Goal: Information Seeking & Learning: Learn about a topic

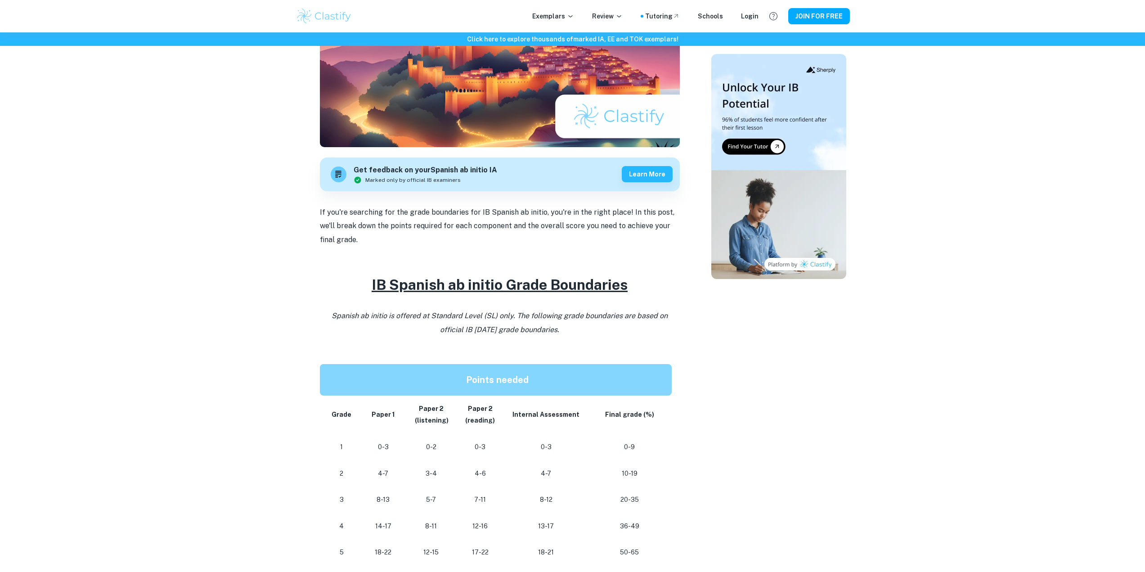
drag, startPoint x: 1025, startPoint y: 303, endPoint x: 1011, endPoint y: 296, distance: 15.1
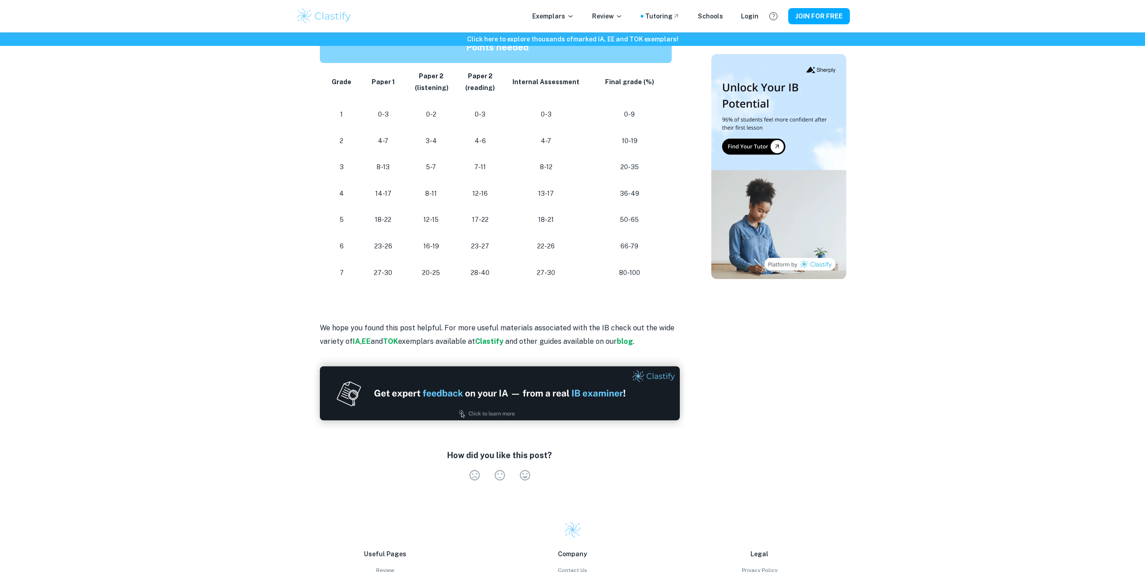
drag, startPoint x: 970, startPoint y: 256, endPoint x: 969, endPoint y: 279, distance: 23.0
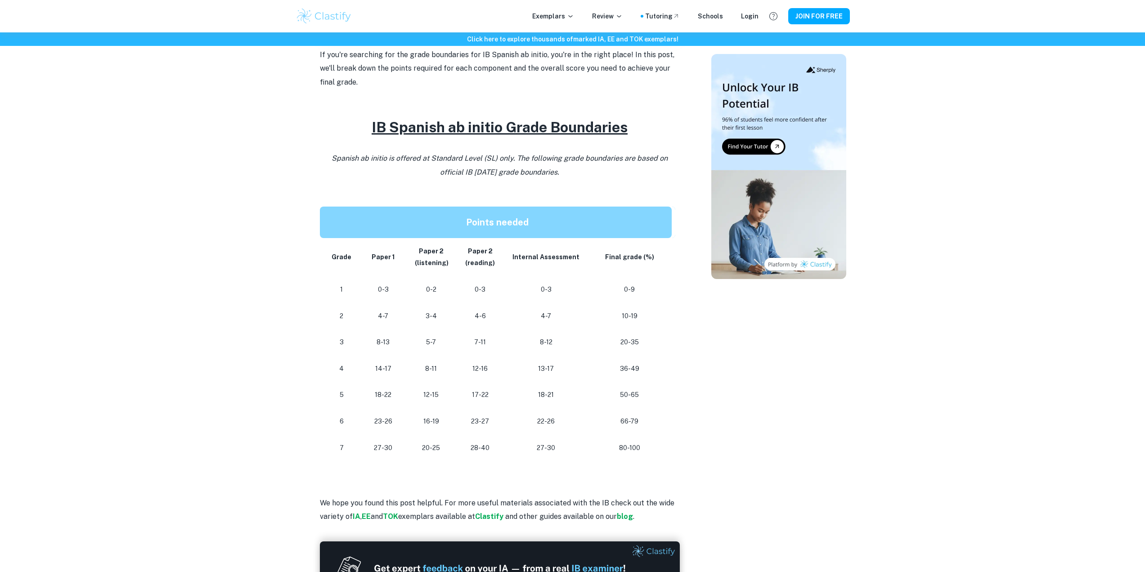
drag, startPoint x: 958, startPoint y: 277, endPoint x: 955, endPoint y: 241, distance: 35.7
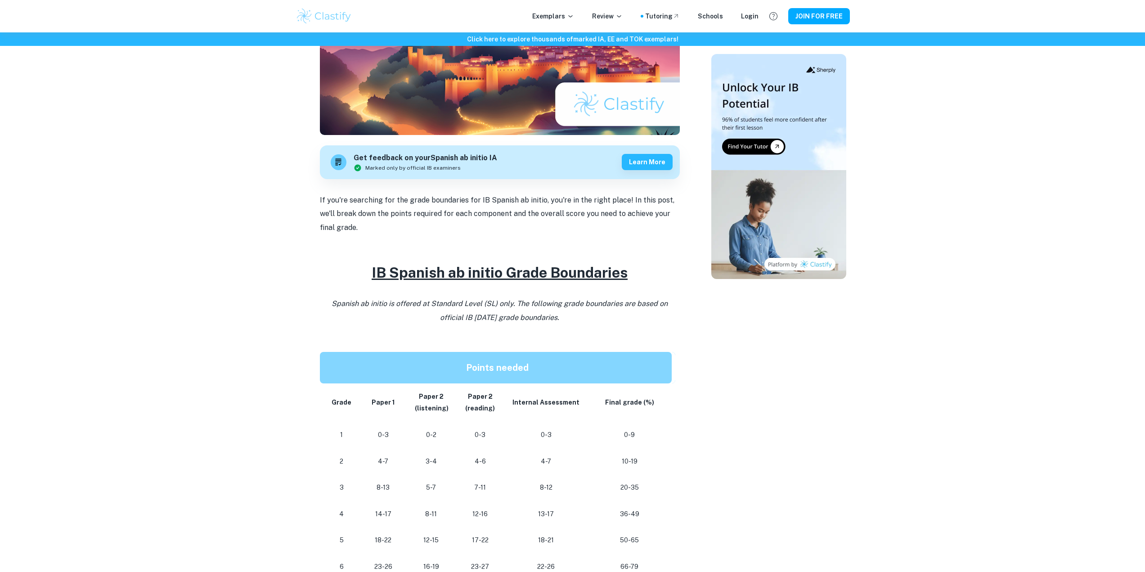
drag, startPoint x: 952, startPoint y: 271, endPoint x: 959, endPoint y: 230, distance: 41.9
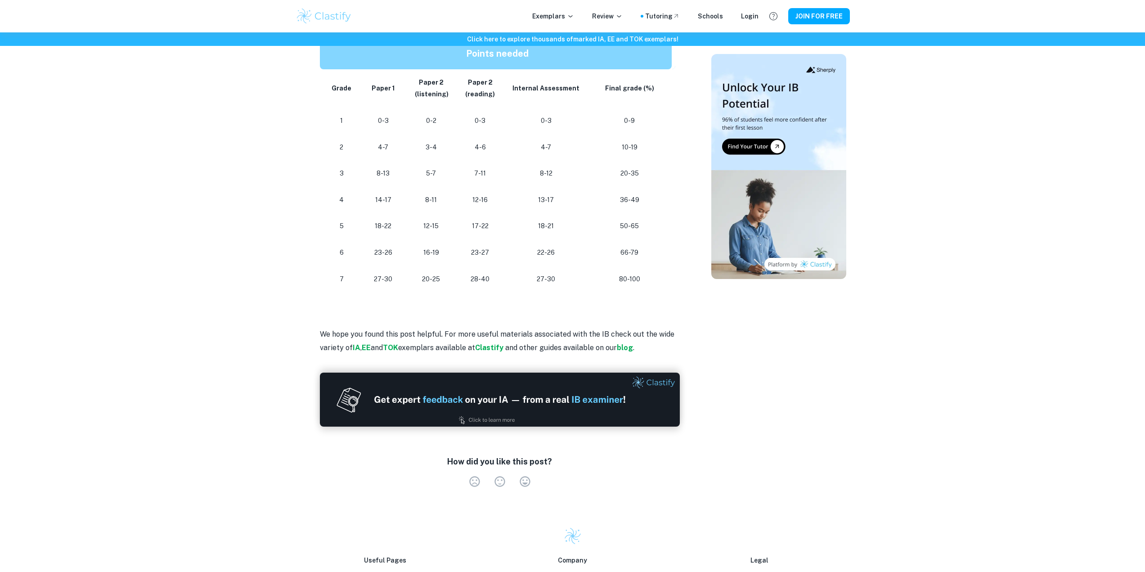
drag, startPoint x: 927, startPoint y: 285, endPoint x: 919, endPoint y: 268, distance: 19.0
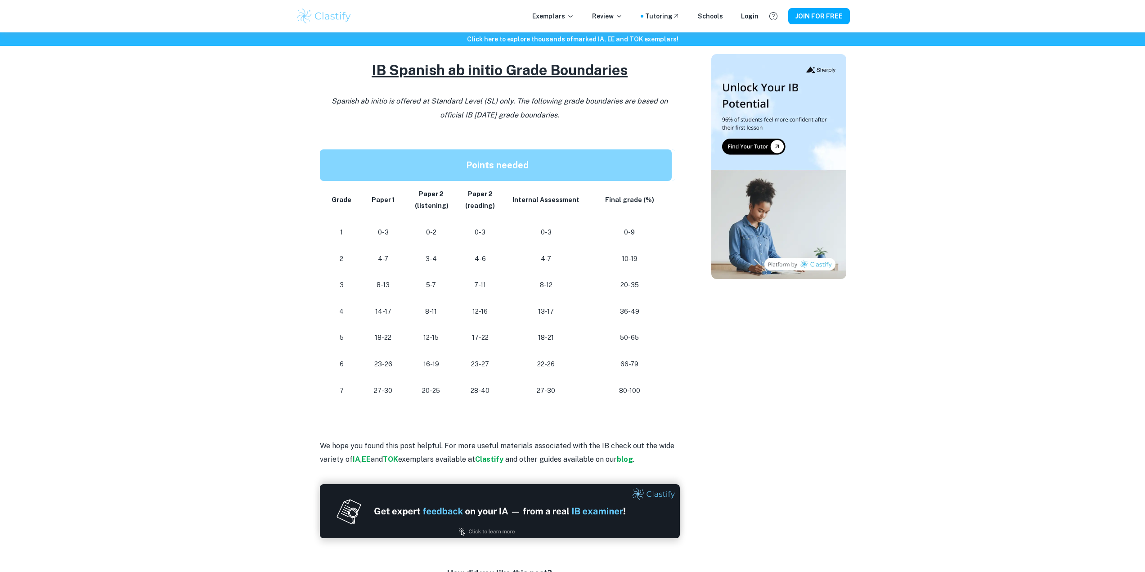
scroll to position [0, 0]
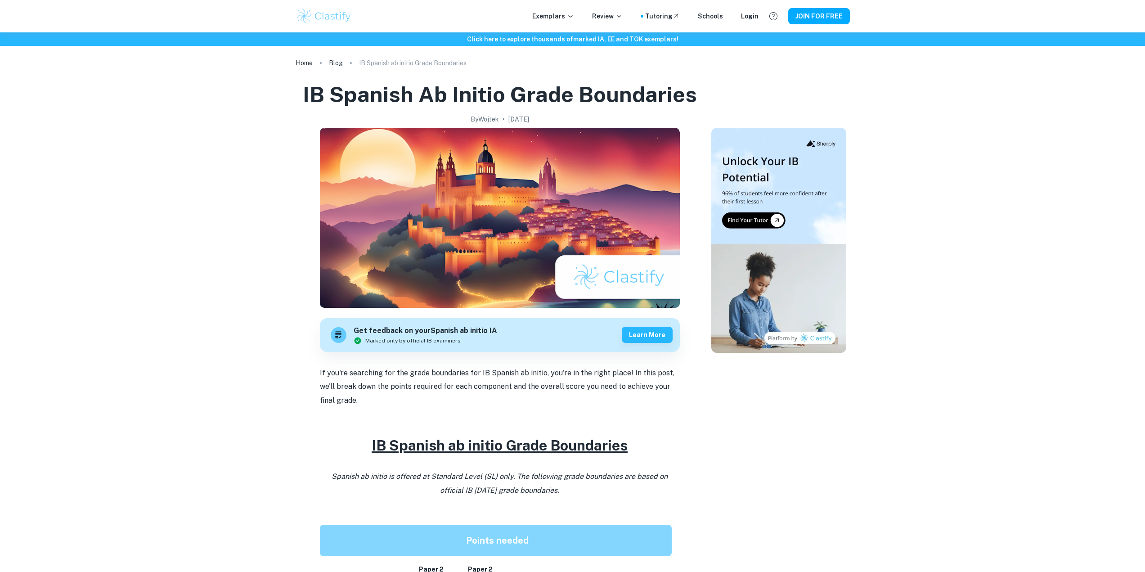
drag, startPoint x: 947, startPoint y: 275, endPoint x: 978, endPoint y: 129, distance: 149.9
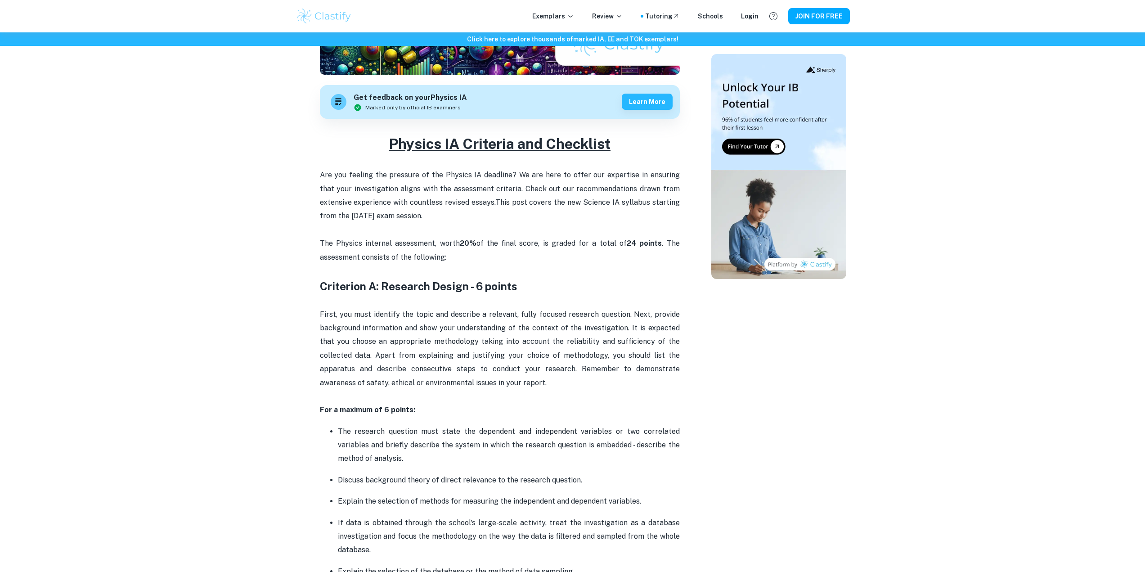
drag, startPoint x: 223, startPoint y: 231, endPoint x: 228, endPoint y: 289, distance: 57.8
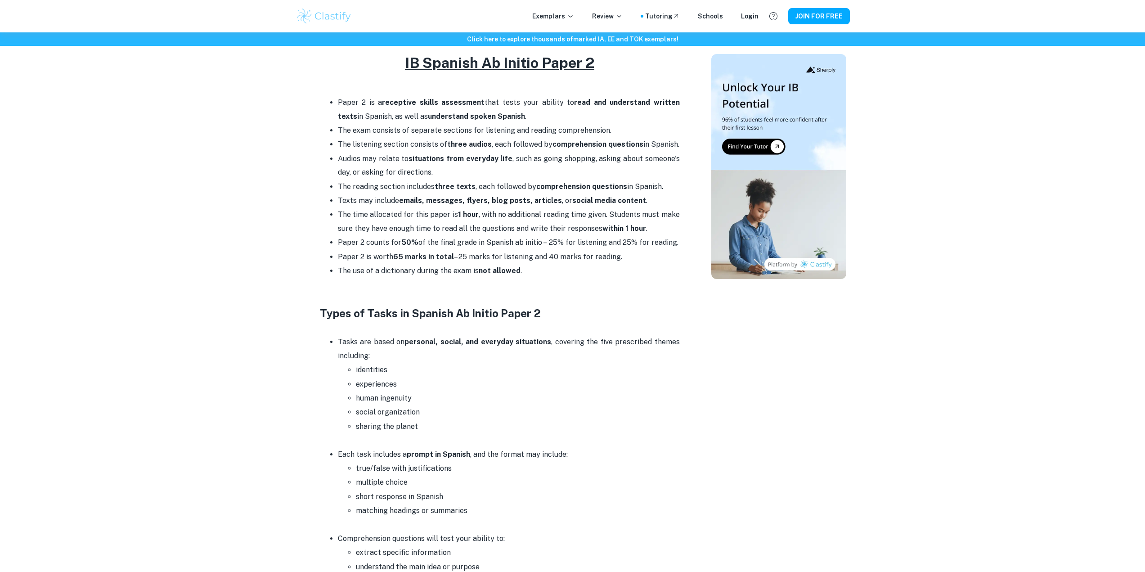
scroll to position [461, 0]
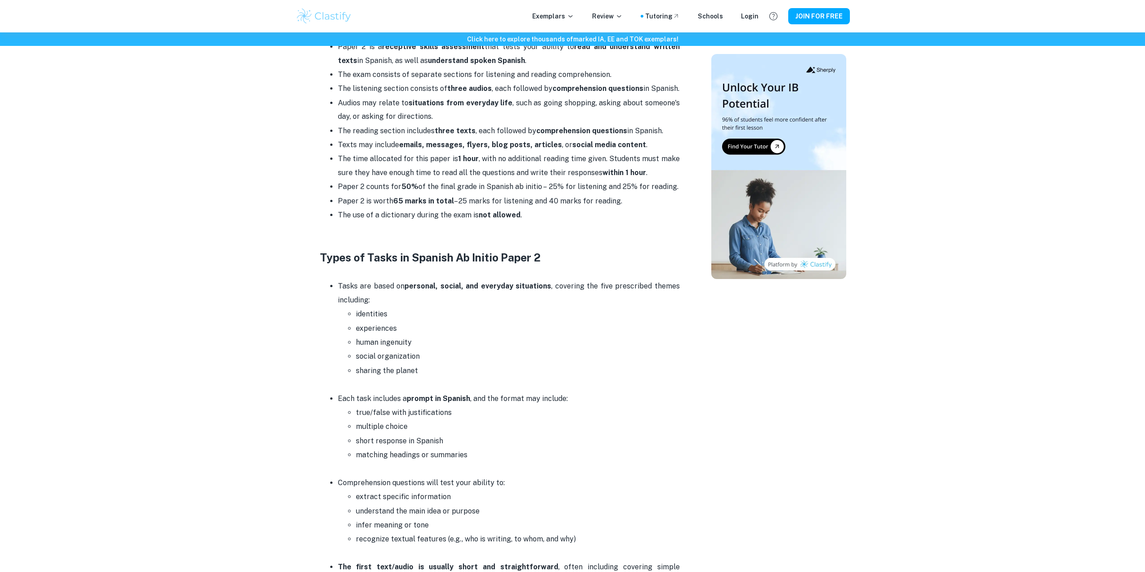
drag, startPoint x: 229, startPoint y: 210, endPoint x: 233, endPoint y: 258, distance: 48.3
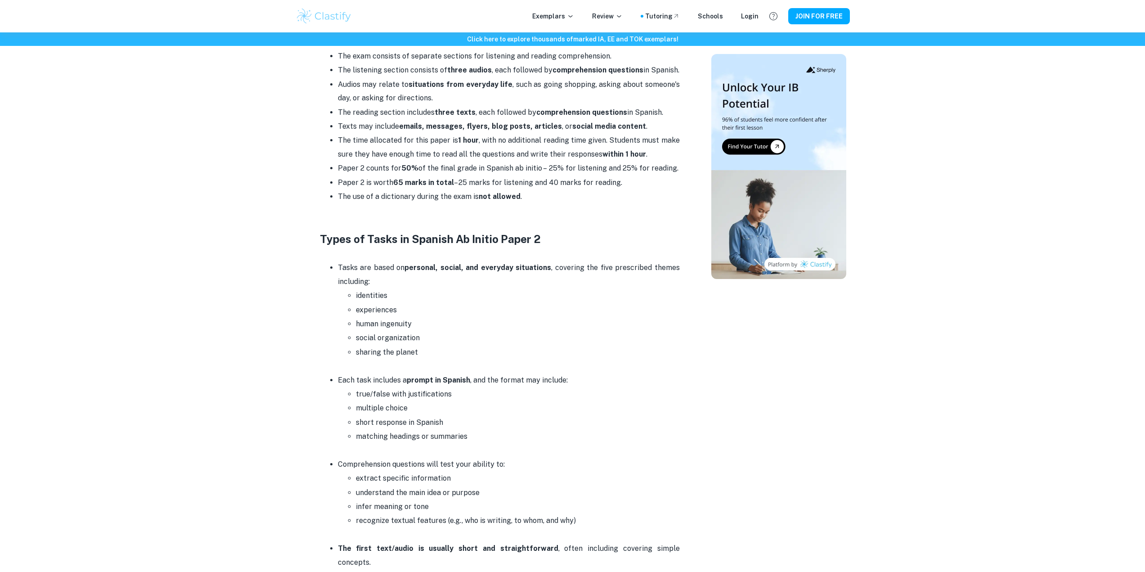
scroll to position [472, 0]
drag, startPoint x: 231, startPoint y: 219, endPoint x: 231, endPoint y: 230, distance: 10.8
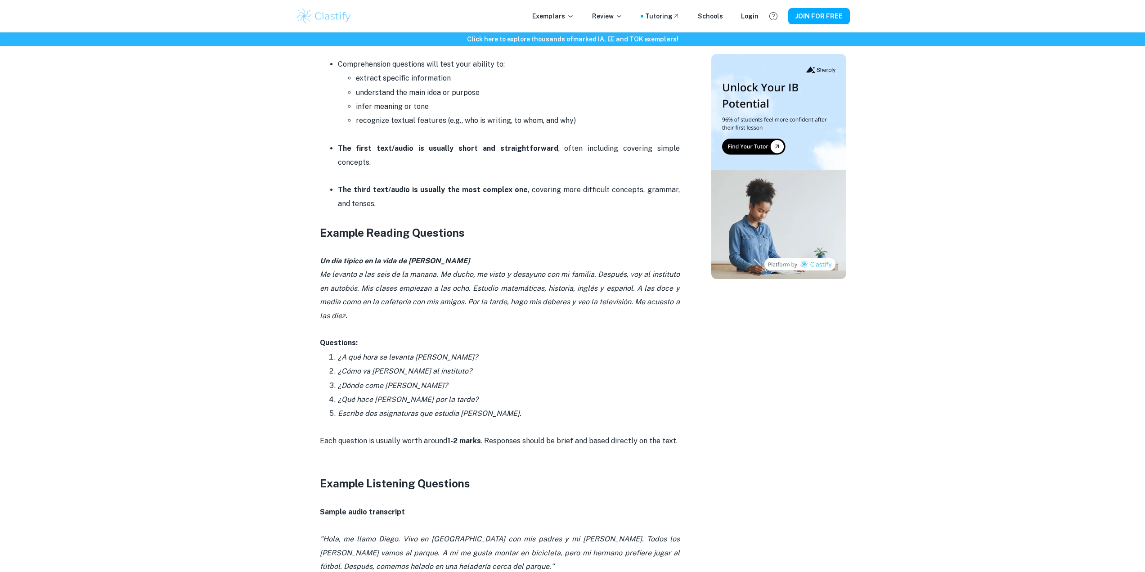
drag, startPoint x: 232, startPoint y: 220, endPoint x: 232, endPoint y: 230, distance: 9.9
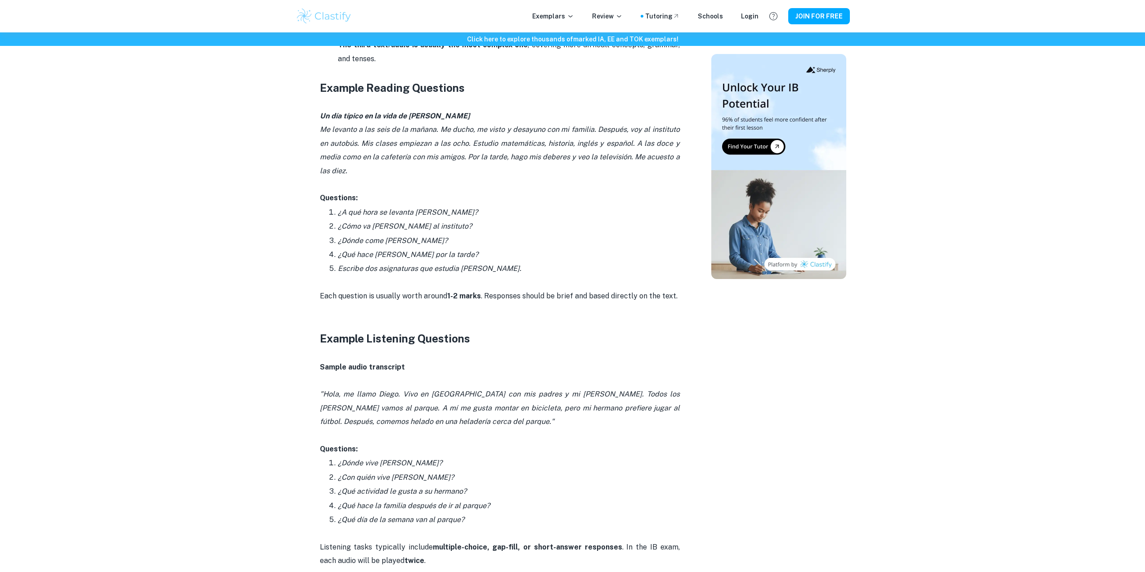
scroll to position [1131, 0]
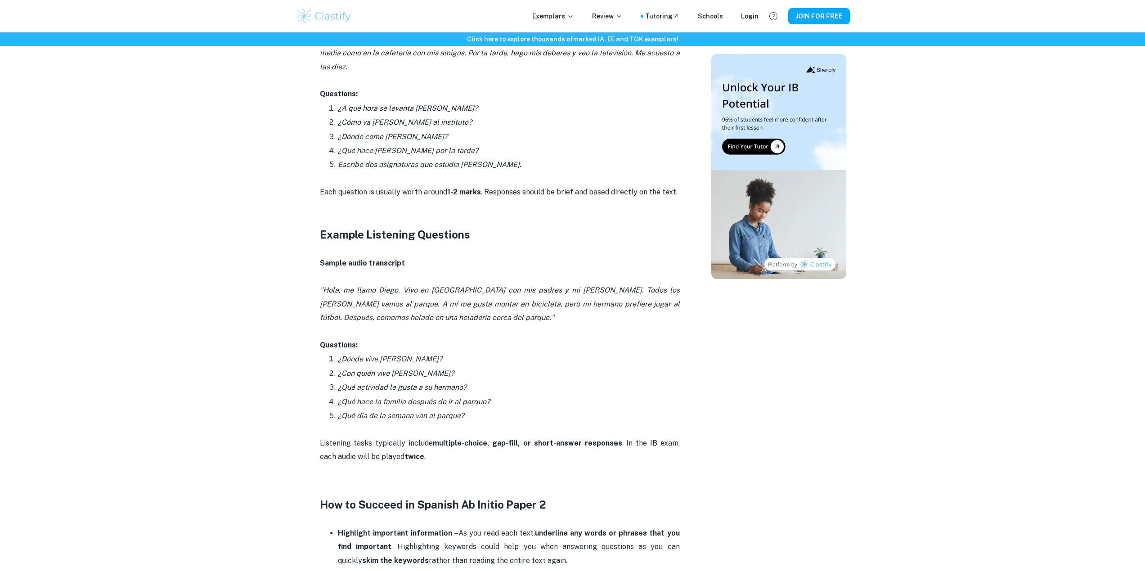
drag, startPoint x: 231, startPoint y: 229, endPoint x: 224, endPoint y: 238, distance: 12.2
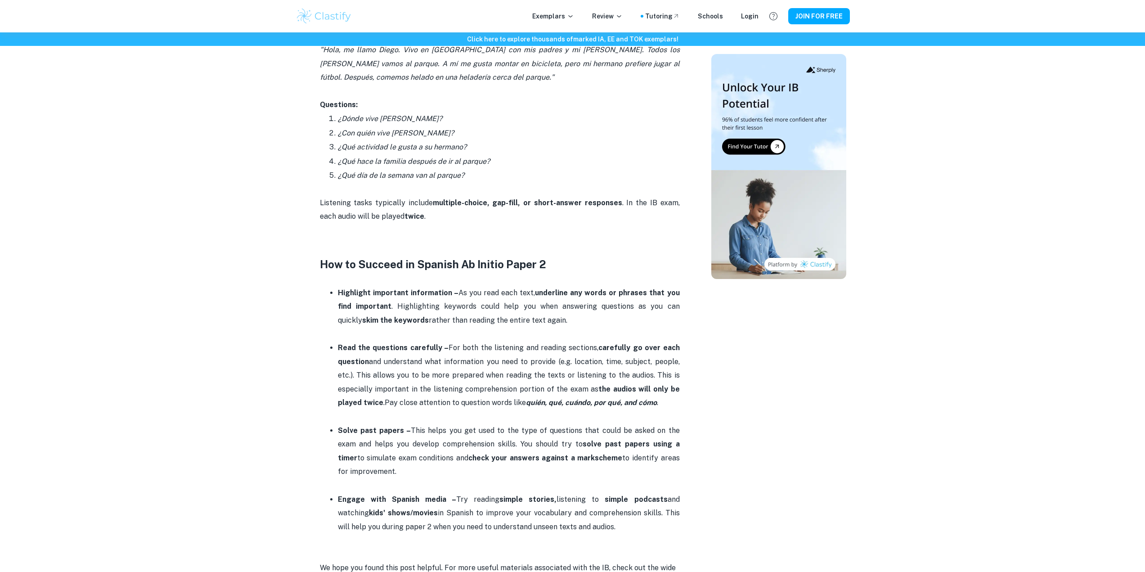
drag, startPoint x: 224, startPoint y: 238, endPoint x: 219, endPoint y: 289, distance: 51.0
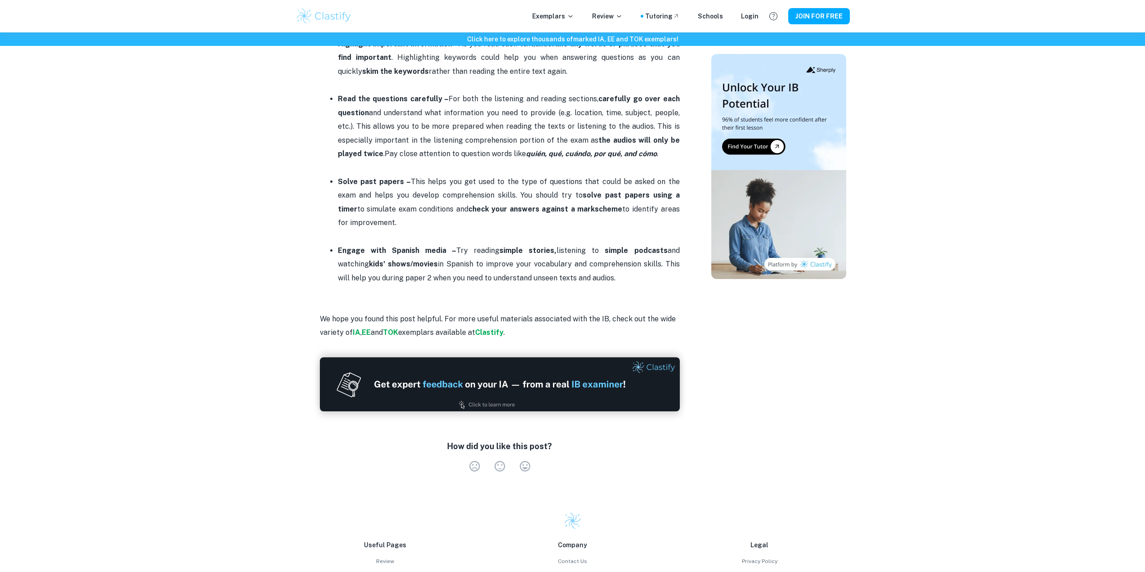
scroll to position [1685, 0]
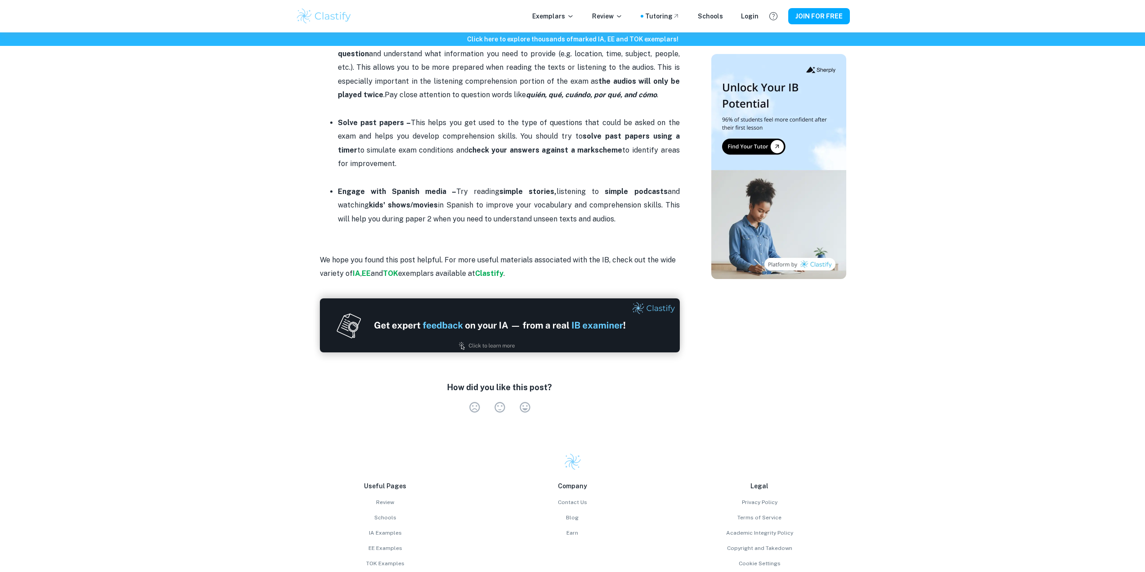
drag, startPoint x: 221, startPoint y: 262, endPoint x: 224, endPoint y: 283, distance: 20.8
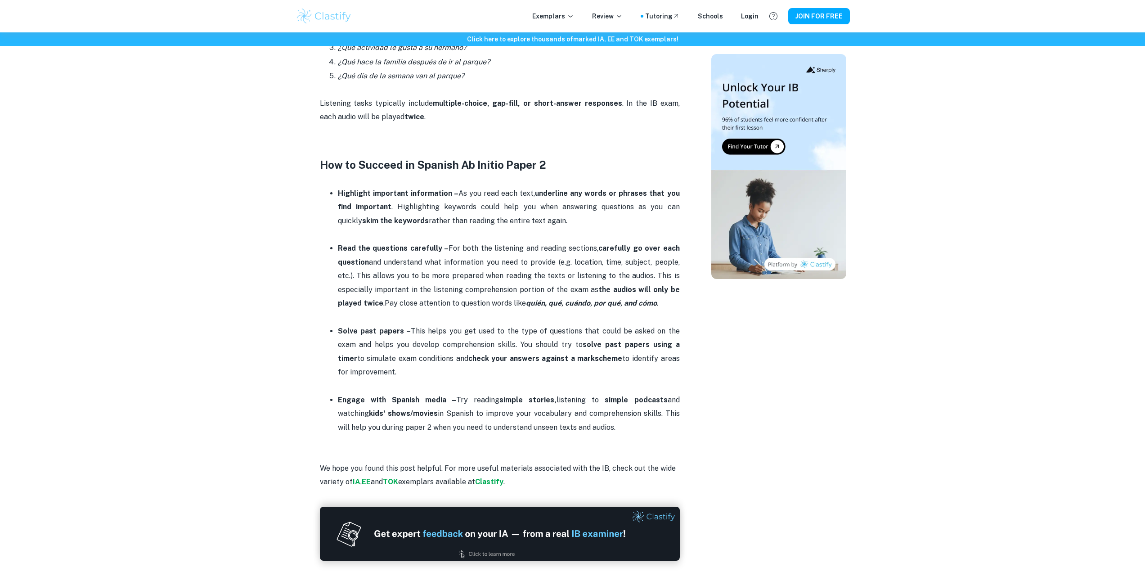
drag, startPoint x: 211, startPoint y: 239, endPoint x: 206, endPoint y: 135, distance: 104.5
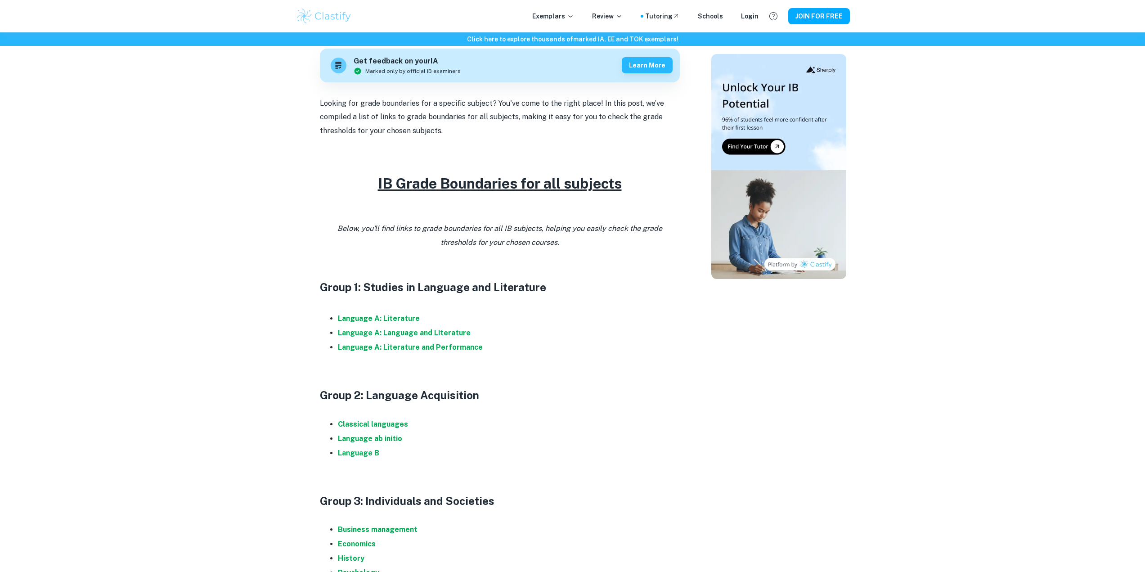
drag, startPoint x: 244, startPoint y: 278, endPoint x: 251, endPoint y: 288, distance: 11.6
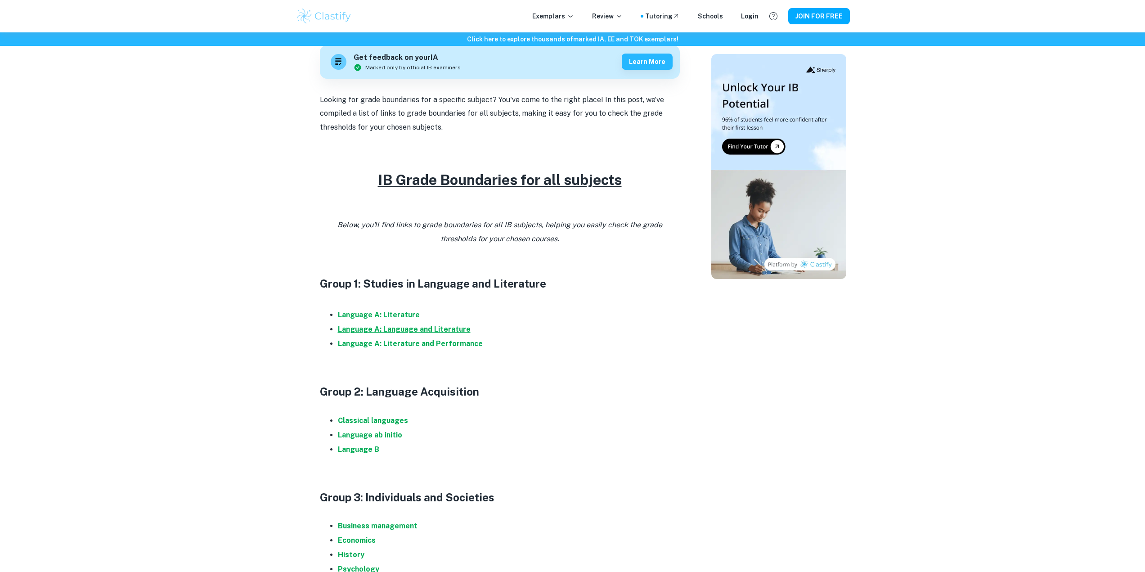
click at [393, 329] on strong "Language A: Language and Literature" at bounding box center [404, 329] width 133 height 9
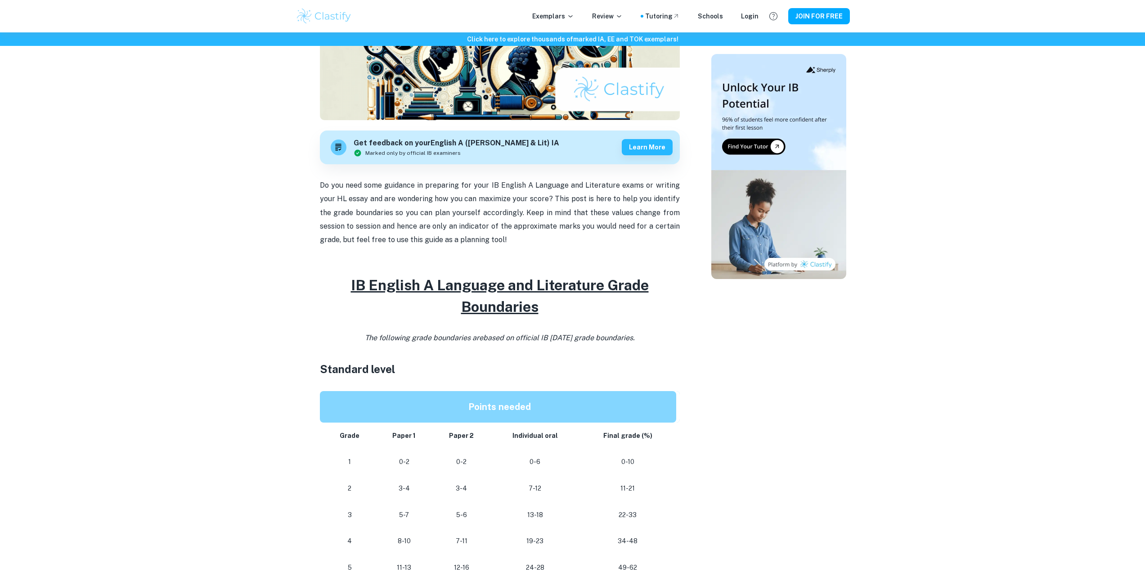
scroll to position [390, 0]
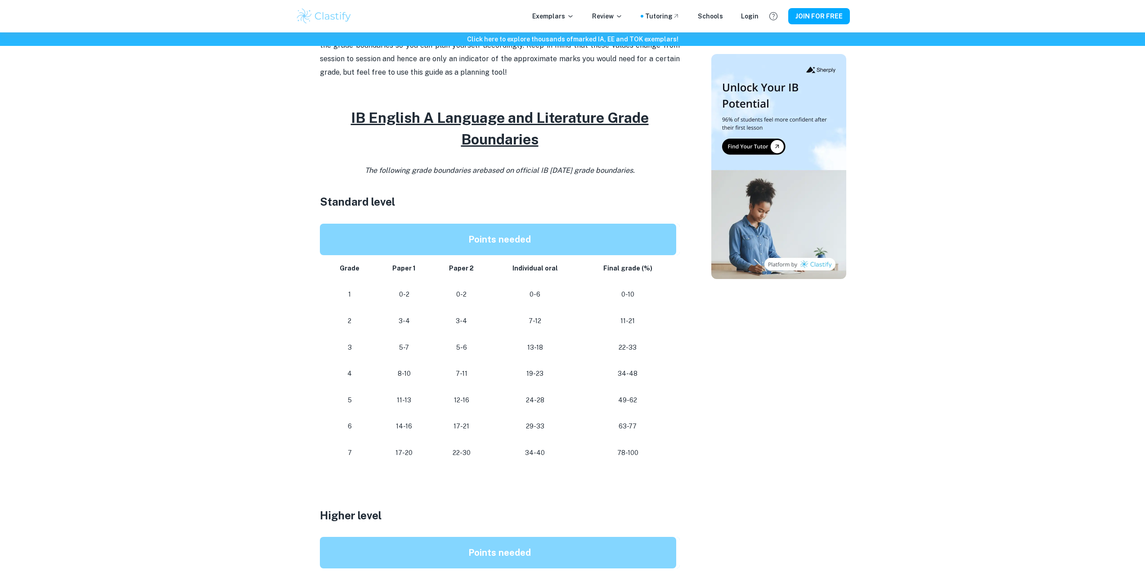
drag, startPoint x: 353, startPoint y: 331, endPoint x: 289, endPoint y: 316, distance: 65.7
